Goal: Purchase product/service

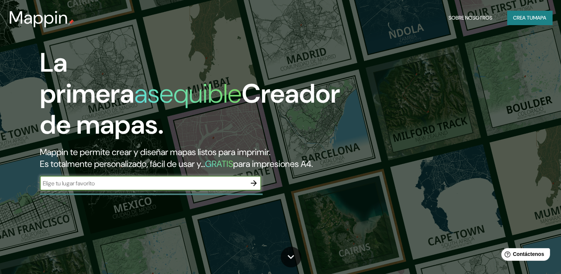
click at [160, 187] on input "text" at bounding box center [143, 183] width 207 height 8
click at [248, 190] on button "button" at bounding box center [253, 183] width 15 height 15
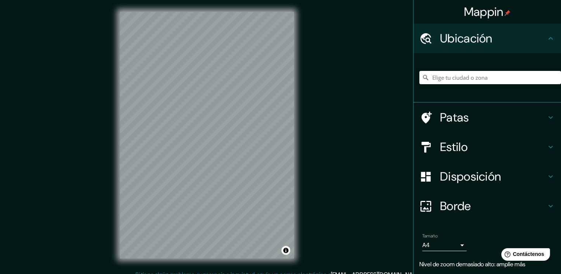
click at [311, 101] on div "Mappin Ubicación Patas Estilo Disposición Borde Elige un borde. Consejo : puede…" at bounding box center [280, 141] width 561 height 282
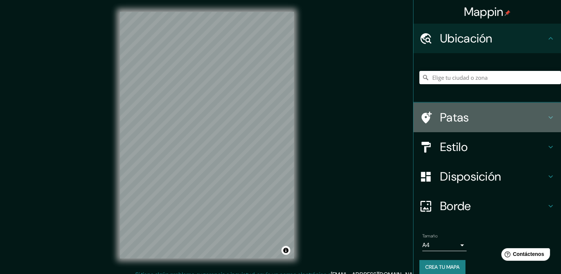
click at [442, 117] on font "Patas" at bounding box center [454, 117] width 29 height 15
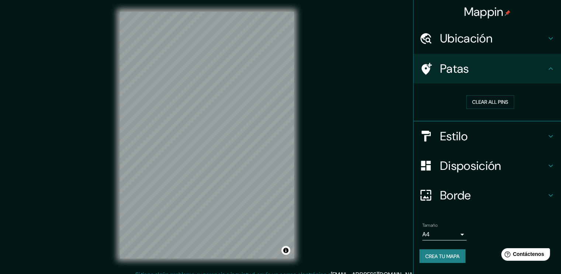
click at [463, 137] on font "Estilo" at bounding box center [454, 135] width 28 height 15
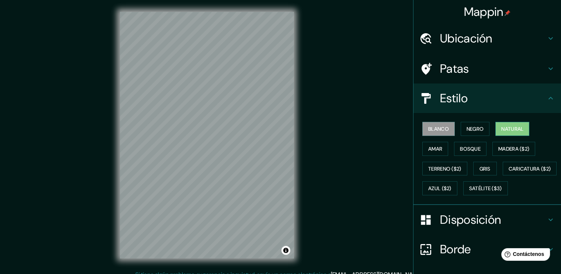
click at [506, 125] on font "Natural" at bounding box center [512, 129] width 22 height 10
click at [434, 148] on font "Amar" at bounding box center [435, 148] width 14 height 7
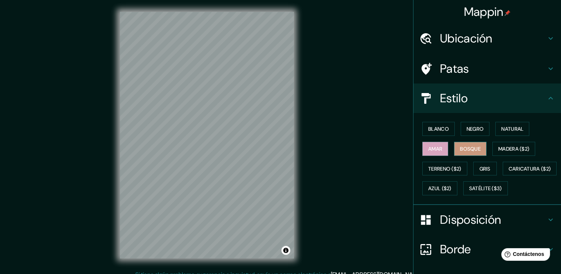
click at [472, 149] on font "Bosque" at bounding box center [470, 148] width 21 height 7
click at [469, 192] on font "Satélite ($3)" at bounding box center [485, 188] width 33 height 7
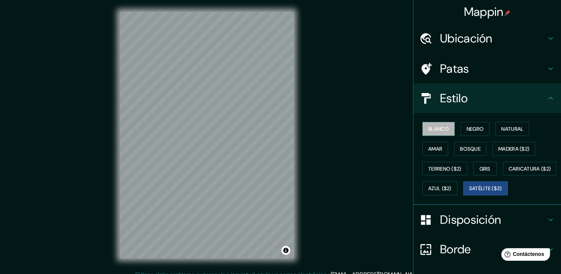
click at [449, 126] on button "Blanco" at bounding box center [438, 129] width 32 height 14
click at [471, 125] on font "Negro" at bounding box center [475, 128] width 17 height 7
click at [441, 127] on font "Blanco" at bounding box center [438, 128] width 21 height 7
click at [453, 227] on font "Disposición" at bounding box center [470, 219] width 61 height 15
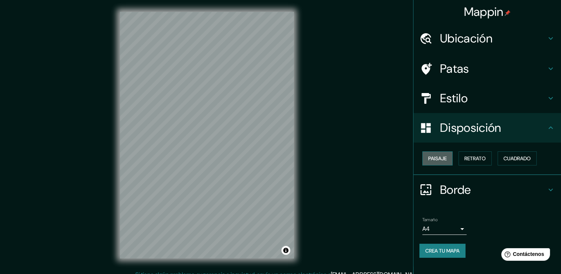
click at [447, 155] on font "Paisaje" at bounding box center [437, 158] width 18 height 7
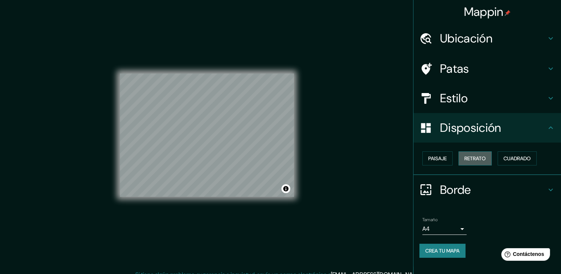
click at [477, 155] on font "Retrato" at bounding box center [475, 158] width 21 height 7
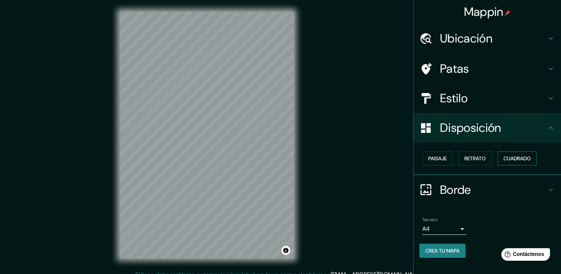
click at [518, 153] on button "Cuadrado" at bounding box center [517, 158] width 39 height 14
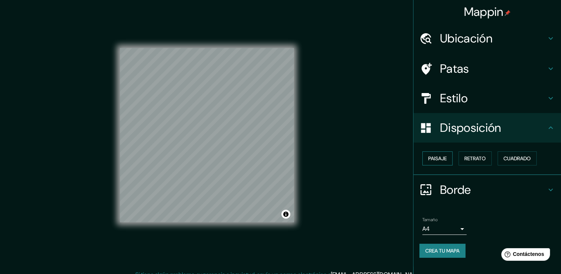
click at [429, 151] on button "Paisaje" at bounding box center [437, 158] width 30 height 14
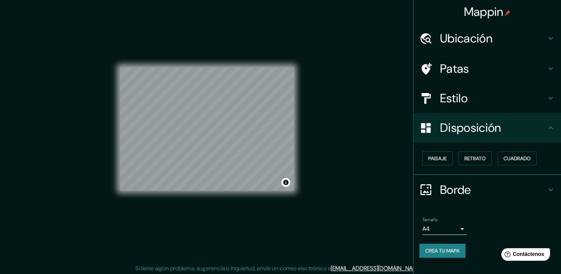
scroll to position [8, 0]
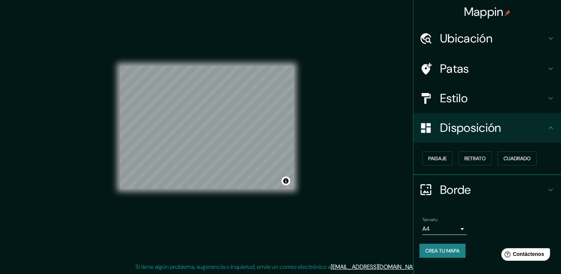
click at [459, 228] on body "Mappin Ubicación Patas Estilo Disposición Paisaje Retrato Cuadrado Borde Elige …" at bounding box center [280, 129] width 561 height 274
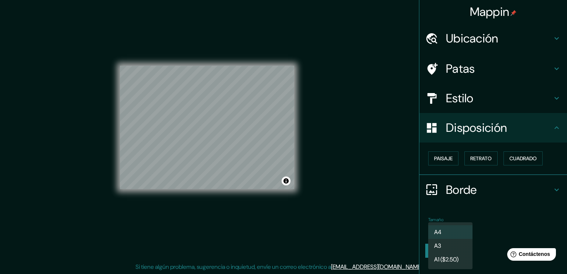
click at [506, 204] on div at bounding box center [283, 137] width 567 height 274
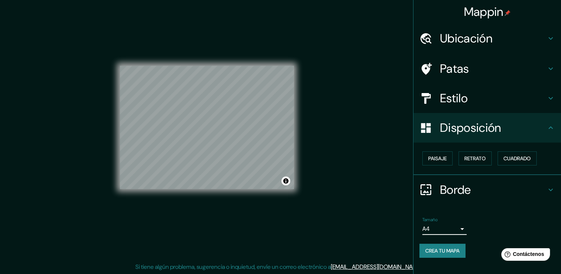
click at [457, 94] on font "Estilo" at bounding box center [454, 97] width 28 height 15
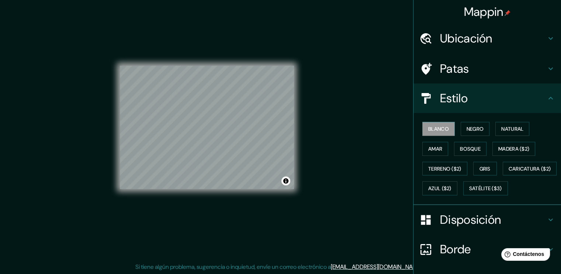
click at [452, 65] on font "Patas" at bounding box center [454, 68] width 29 height 15
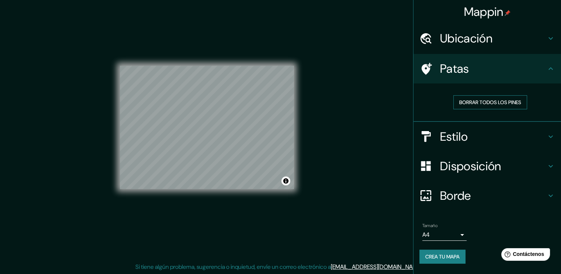
click at [486, 103] on font "Borrar todos los pines" at bounding box center [490, 102] width 62 height 7
click at [209, 115] on div at bounding box center [212, 115] width 6 height 6
click at [494, 36] on h4 "Ubicación" at bounding box center [493, 38] width 106 height 15
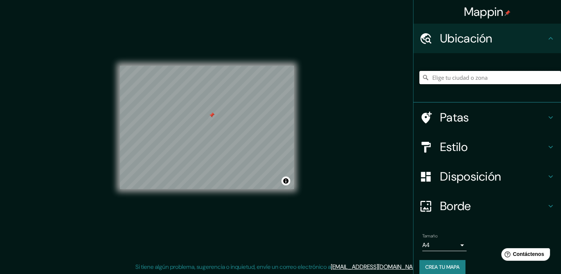
click at [475, 76] on input "Elige tu ciudad o zona" at bounding box center [491, 77] width 142 height 13
click at [224, 114] on div at bounding box center [223, 114] width 6 height 6
click at [226, 118] on div at bounding box center [227, 118] width 6 height 6
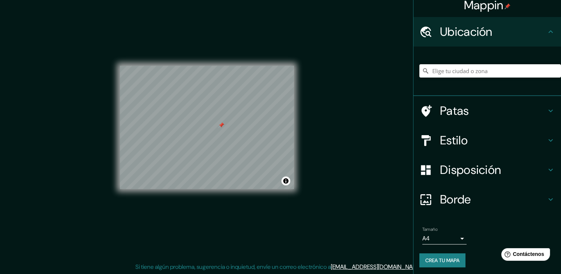
scroll to position [8, 0]
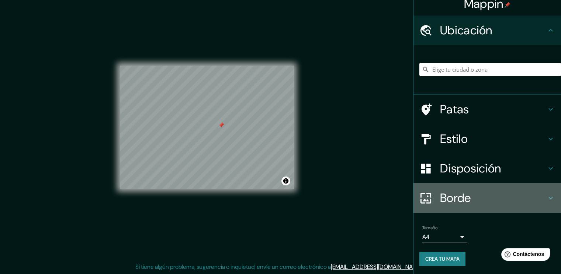
click at [476, 203] on h4 "Borde" at bounding box center [493, 197] width 106 height 15
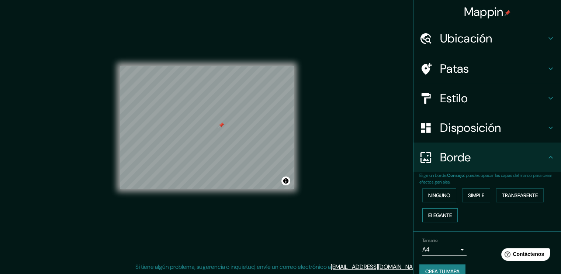
click at [448, 212] on button "Elegante" at bounding box center [439, 215] width 35 height 14
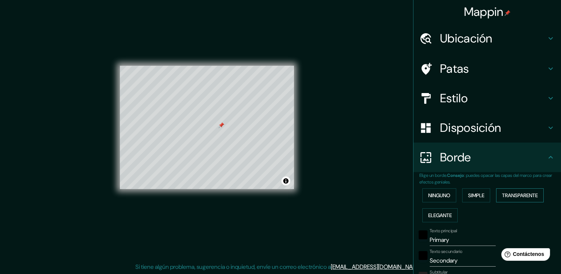
click at [518, 193] on font "Transparente" at bounding box center [520, 195] width 36 height 7
click at [475, 197] on font "Simple" at bounding box center [476, 195] width 16 height 7
click at [511, 193] on font "Transparente" at bounding box center [520, 195] width 36 height 7
click at [481, 194] on font "Simple" at bounding box center [476, 195] width 16 height 7
drag, startPoint x: 505, startPoint y: 195, endPoint x: 491, endPoint y: 205, distance: 17.8
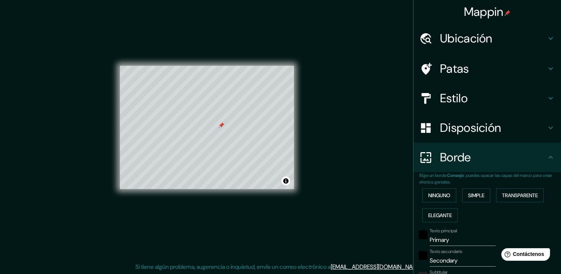
click at [505, 196] on font "Transparente" at bounding box center [520, 195] width 36 height 7
click at [453, 235] on input "Primary" at bounding box center [463, 240] width 66 height 12
drag, startPoint x: 453, startPoint y: 237, endPoint x: 387, endPoint y: 242, distance: 66.6
click at [387, 242] on div "Mappin Ubicación Patas Estilo Disposición Borde Elige un borde. Consejo : puede…" at bounding box center [280, 133] width 561 height 282
type input "H"
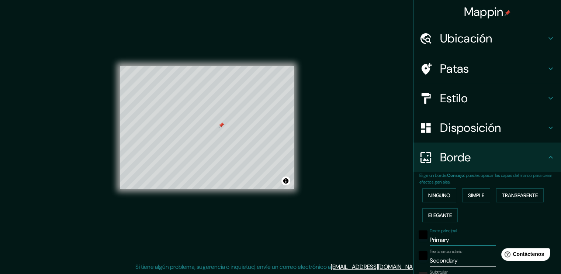
type input "227"
type input "38"
type input "HO"
type input "227"
type input "38"
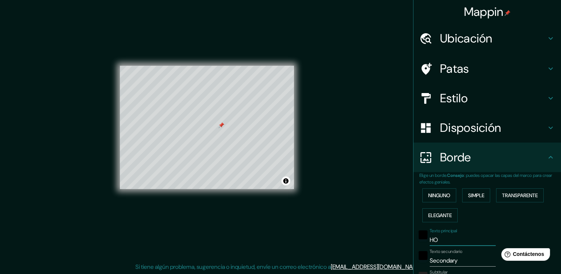
type input "HOR"
type input "227"
type input "38"
type input "HORT"
type input "227"
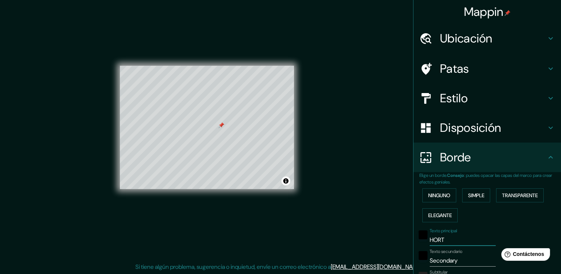
type input "38"
type input "HOR"
type input "227"
type input "38"
type input "HORQ"
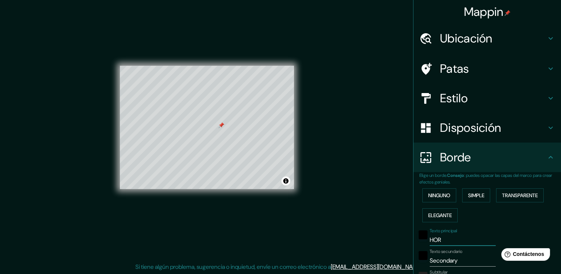
type input "227"
type input "38"
type input "HORQU"
type input "227"
type input "38"
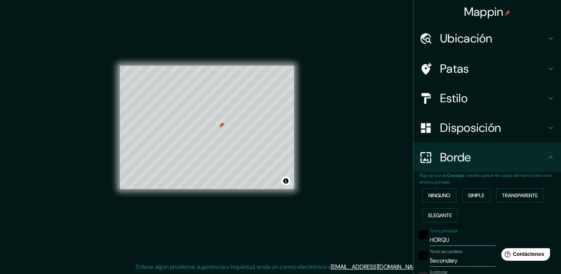
type input "HORQUE"
type input "227"
type input "38"
type input "HORQUET"
type input "227"
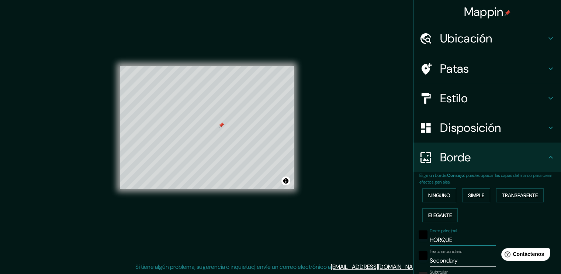
type input "38"
type input "HORQUETA"
type input "227"
type input "38"
type input "HORQUETAS"
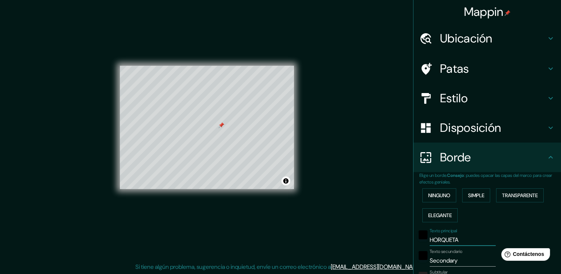
type input "227"
type input "38"
type input "HORQUETAS"
type input "227"
type input "38"
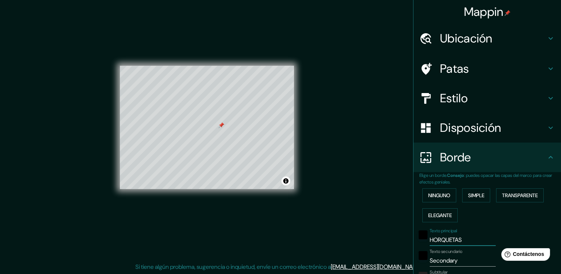
type input "HORQUETAS"
type input "227"
type input "38"
type input "HORQUETAS,"
type input "227"
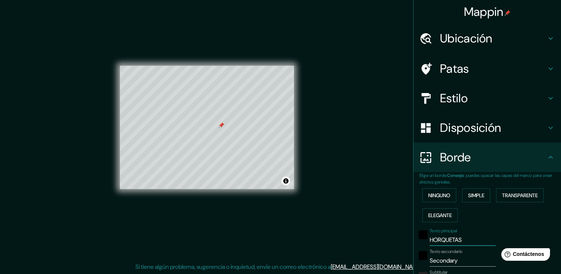
type input "38"
type input "HORQUETAS,"
type input "227"
type input "38"
type input "HORQUETAS, S"
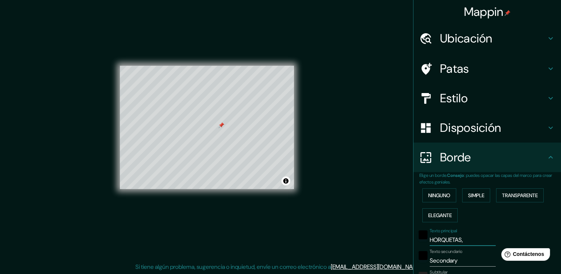
type input "227"
type input "38"
type input "HORQUETAS, [GEOGRAPHIC_DATA]"
type input "227"
type input "38"
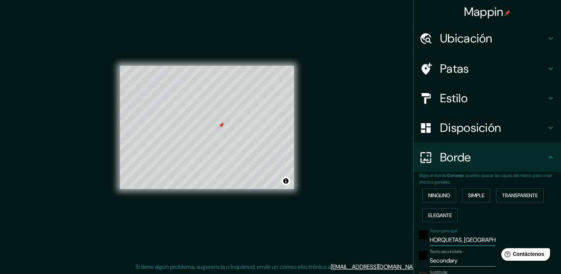
type input "HORQUETAS, S"
type input "227"
type input "38"
type input "HORQUETAS,"
type input "227"
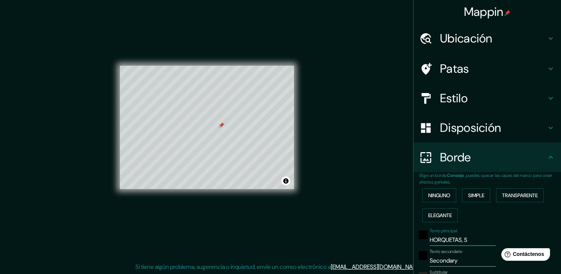
type input "38"
type input "HORQUETAS,"
type input "227"
type input "38"
type input "HORQUETAS"
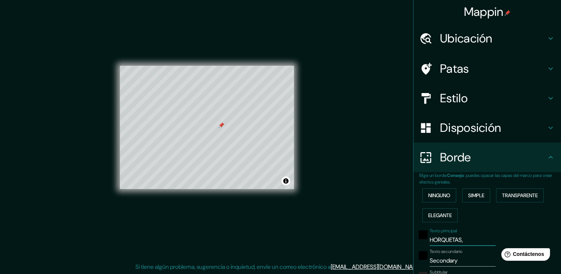
type input "227"
type input "38"
type input "HORQUET"
type input "227"
type input "38"
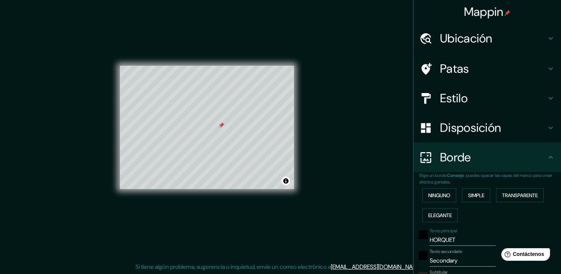
type input "HORQUE"
type input "227"
type input "38"
type input "HORQUET"
type input "227"
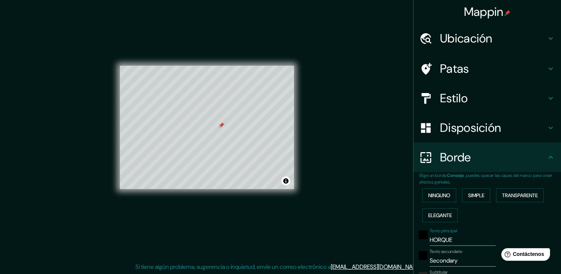
type input "38"
type input "HORQUETA"
type input "227"
type input "38"
type input "HORQUETAS"
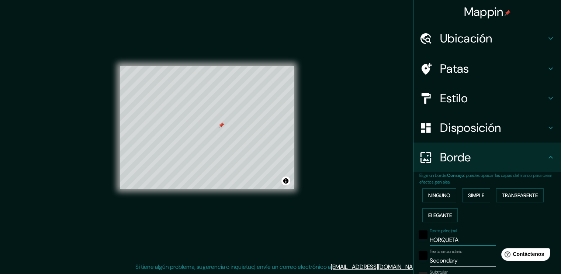
type input "227"
type input "38"
type input "HORQUETAS"
type input "227"
type input "38"
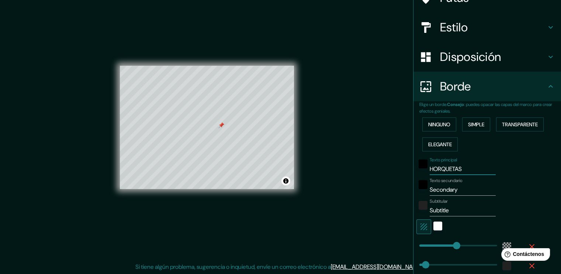
scroll to position [146, 0]
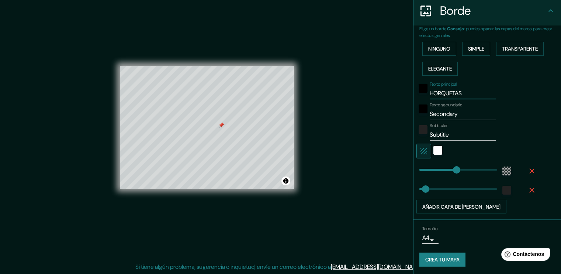
type input "227"
type input "HORQUETAS"
click at [458, 112] on input "Secondary" at bounding box center [463, 114] width 66 height 12
drag, startPoint x: 459, startPoint y: 112, endPoint x: 401, endPoint y: 105, distance: 57.6
click at [401, 105] on div "Mappin Ubicación Patas Estilo Disposición Borde Elige un borde. Consejo : puede…" at bounding box center [280, 133] width 561 height 282
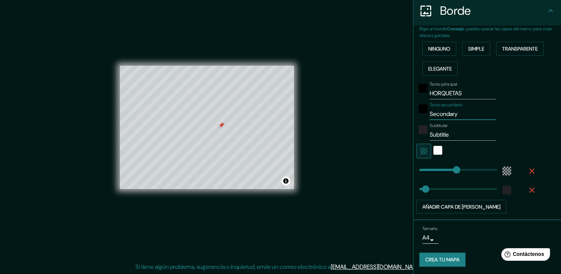
type input "S"
type input "227"
type input "38"
type input "SA"
type input "227"
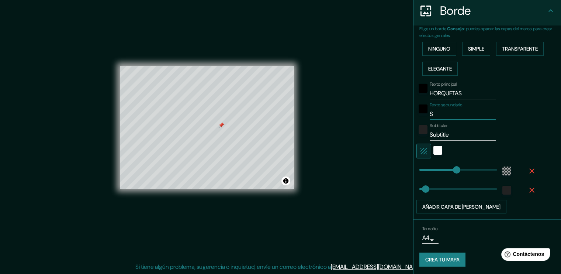
type input "38"
type input "SAR"
type input "227"
type input "38"
type input "[PERSON_NAME]"
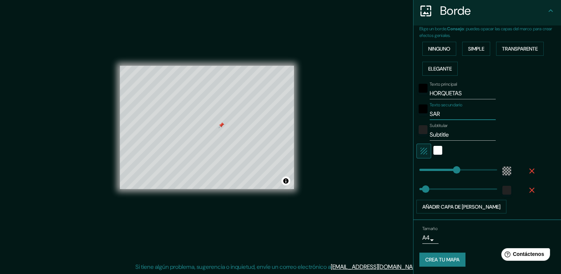
type input "227"
type input "38"
type input "SARAP"
type input "227"
type input "38"
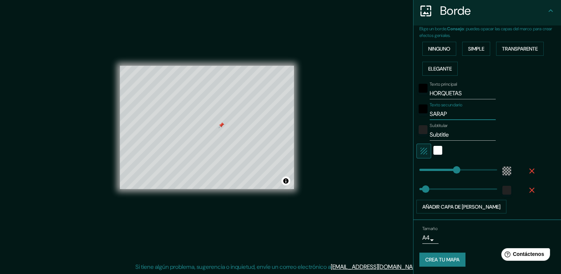
type input "SARAPI"
type input "227"
type input "38"
type input "SARAPIQ"
type input "227"
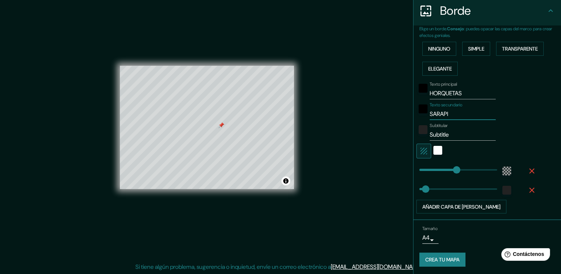
type input "38"
type input "SARAPIQU"
type input "227"
type input "38"
type input "SARAPIQUI"
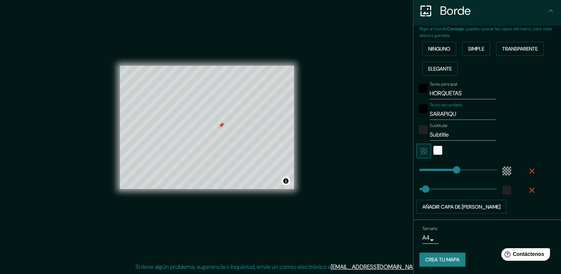
type input "227"
type input "38"
type input "SARAPIQUI"
drag, startPoint x: 452, startPoint y: 133, endPoint x: 409, endPoint y: 137, distance: 43.0
click at [414, 137] on div "Elige un borde. Consejo : puedes opacar las capas del marco para crear efectos …" at bounding box center [488, 122] width 148 height 194
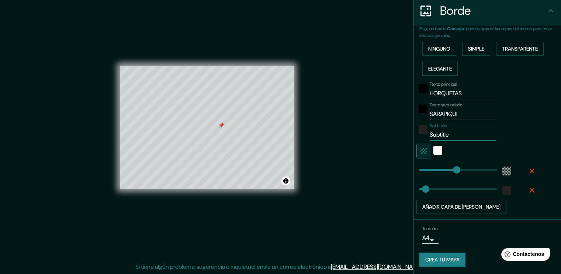
type input "H"
type input "227"
type input "38"
type input "HE"
type input "227"
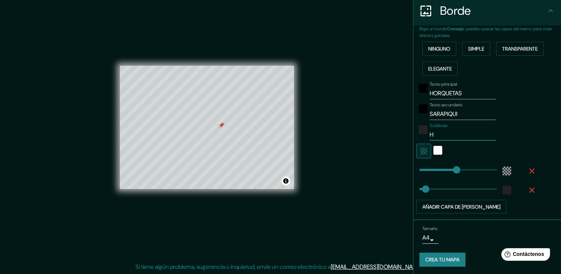
type input "38"
type input "HER"
type input "227"
type input "38"
type input "HERE"
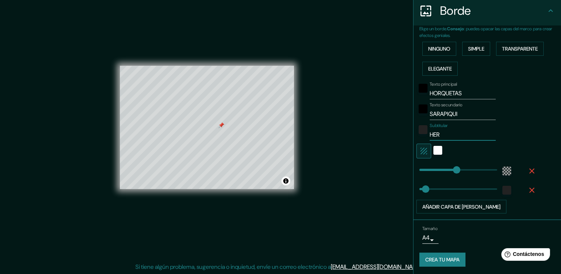
type input "227"
type input "38"
type input "HERED"
type input "227"
type input "38"
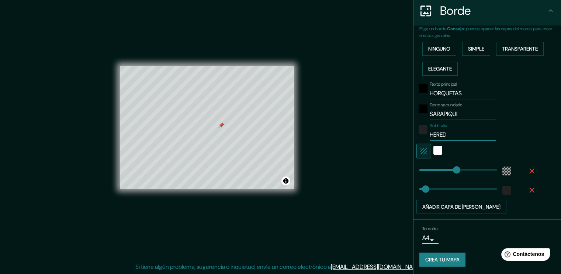
type input "HEREDI"
type input "227"
type input "38"
type input "[PERSON_NAME]"
type input "227"
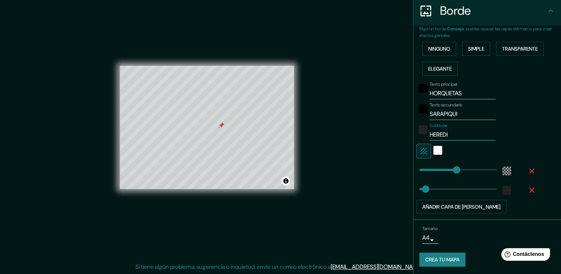
type input "38"
type input "[PERSON_NAME]"
click at [540, 132] on div "Texto principal HORQUETAS Texto secundario SARAPIQUI Subtitular [PERSON_NAME] A…" at bounding box center [491, 146] width 142 height 135
type input "120"
drag, startPoint x: 446, startPoint y: 167, endPoint x: 434, endPoint y: 169, distance: 13.0
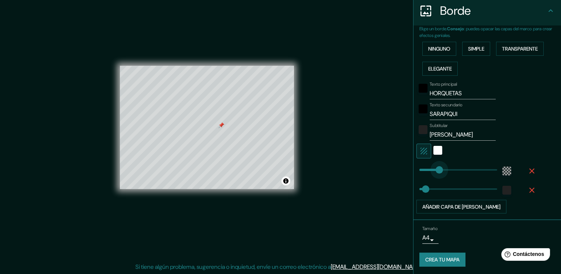
type input "38"
type input "95"
type input "38"
type input "73"
drag, startPoint x: 430, startPoint y: 169, endPoint x: 426, endPoint y: 170, distance: 4.5
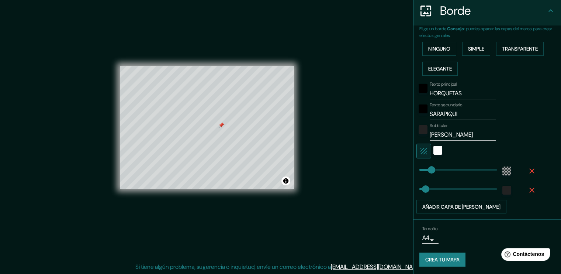
type input "173"
drag, startPoint x: 424, startPoint y: 186, endPoint x: 442, endPoint y: 185, distance: 18.5
type input "256"
drag, startPoint x: 444, startPoint y: 185, endPoint x: 456, endPoint y: 185, distance: 11.8
type input "402"
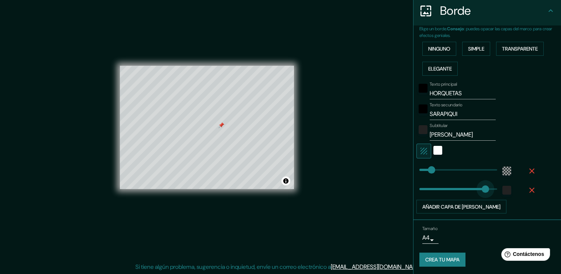
drag, startPoint x: 456, startPoint y: 185, endPoint x: 480, endPoint y: 186, distance: 24.0
type input "0"
drag, startPoint x: 474, startPoint y: 186, endPoint x: 412, endPoint y: 187, distance: 62.4
type input "0"
drag, startPoint x: 417, startPoint y: 165, endPoint x: 412, endPoint y: 165, distance: 5.5
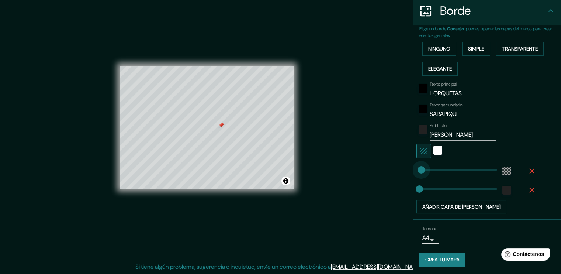
type input "48"
drag, startPoint x: 415, startPoint y: 168, endPoint x: 422, endPoint y: 168, distance: 7.0
click at [435, 146] on div "blanco" at bounding box center [438, 150] width 9 height 9
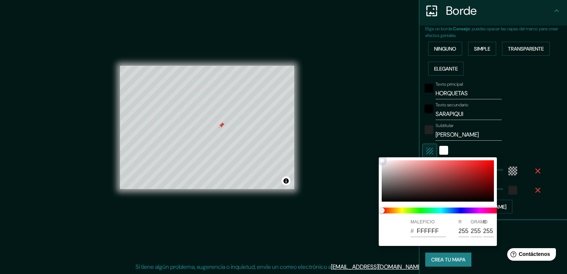
type input "D52222"
type input "213"
type input "34"
click at [474, 168] on div at bounding box center [438, 180] width 112 height 41
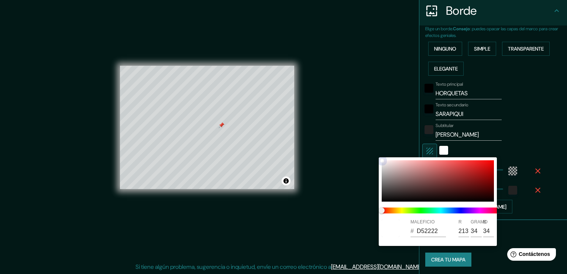
type input "D02424"
type input "208"
type input "36"
click at [492, 131] on div at bounding box center [283, 137] width 567 height 274
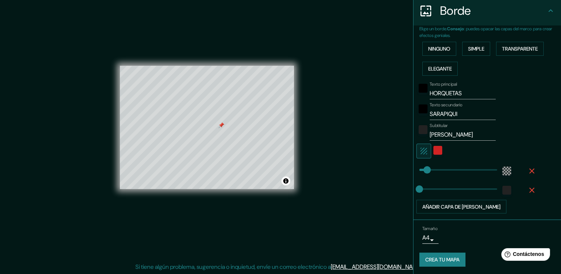
click at [420, 148] on icon "button" at bounding box center [424, 150] width 9 height 9
click at [450, 206] on font "Añadir capa de [PERSON_NAME]" at bounding box center [461, 206] width 78 height 7
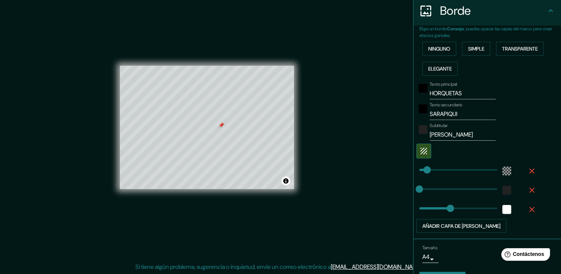
type input "189"
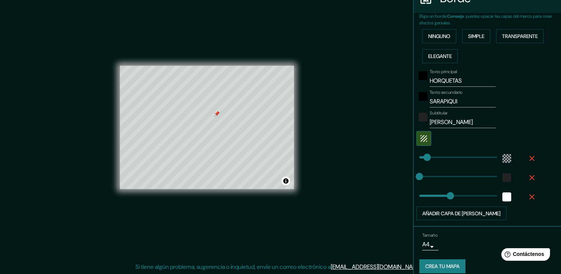
scroll to position [166, 0]
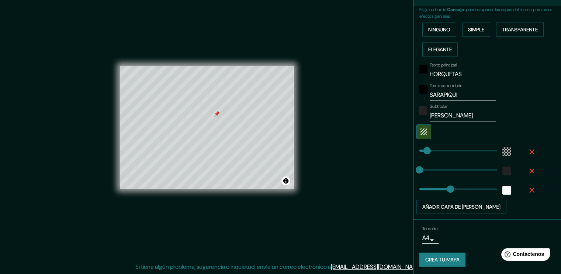
click at [437, 262] on font "Crea tu mapa" at bounding box center [442, 260] width 34 height 10
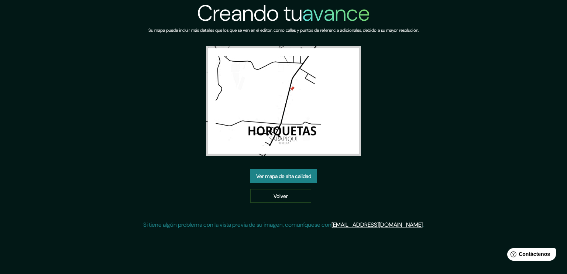
click at [440, 153] on div "Creando tu avance Su mapa puede incluir más detalles que los que se ven en el e…" at bounding box center [283, 117] width 567 height 235
click at [288, 180] on font "Ver mapa de alta calidad" at bounding box center [283, 176] width 55 height 10
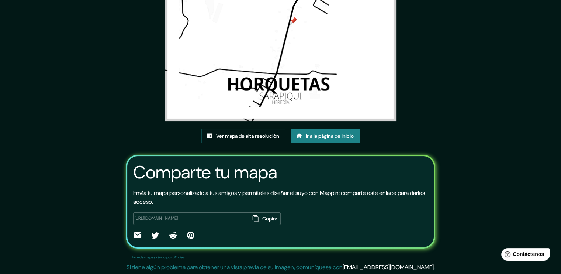
scroll to position [1, 0]
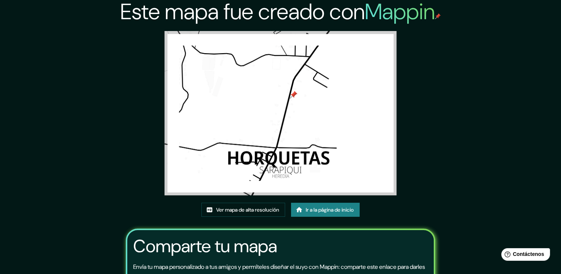
click at [313, 210] on font "Ir a la página de inicio" at bounding box center [330, 209] width 48 height 7
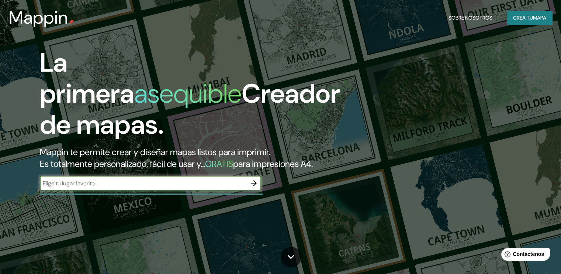
click at [539, 20] on font "mapa" at bounding box center [539, 17] width 13 height 7
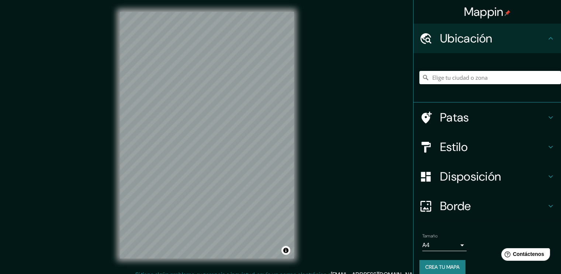
click at [385, 67] on div "Mappin Ubicación Patas Estilo Disposición Borde Elige un borde. Consejo : puede…" at bounding box center [280, 141] width 561 height 282
